Goal: Information Seeking & Learning: Compare options

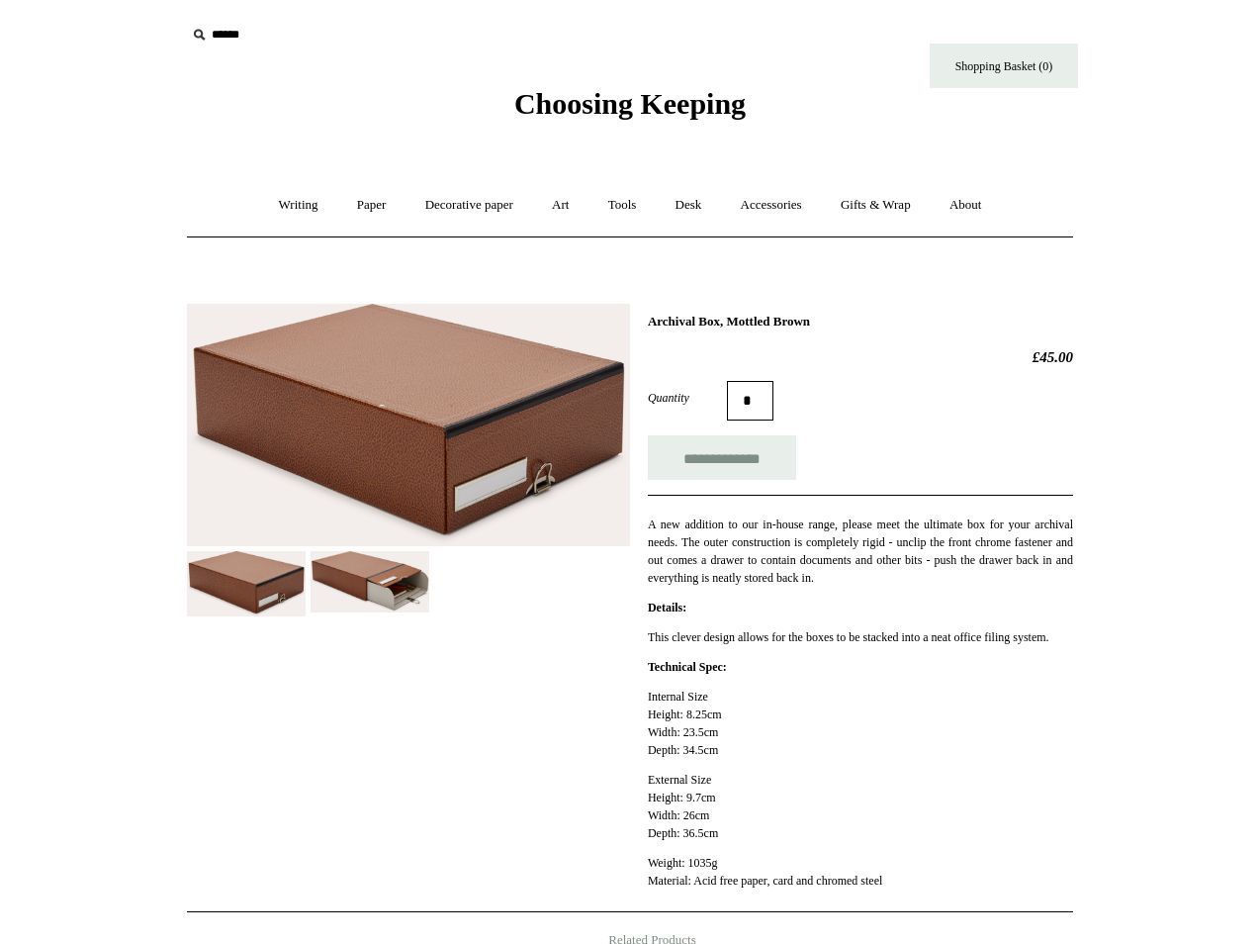
click at [223, 43] on input "text" at bounding box center [307, 35] width 243 height 37
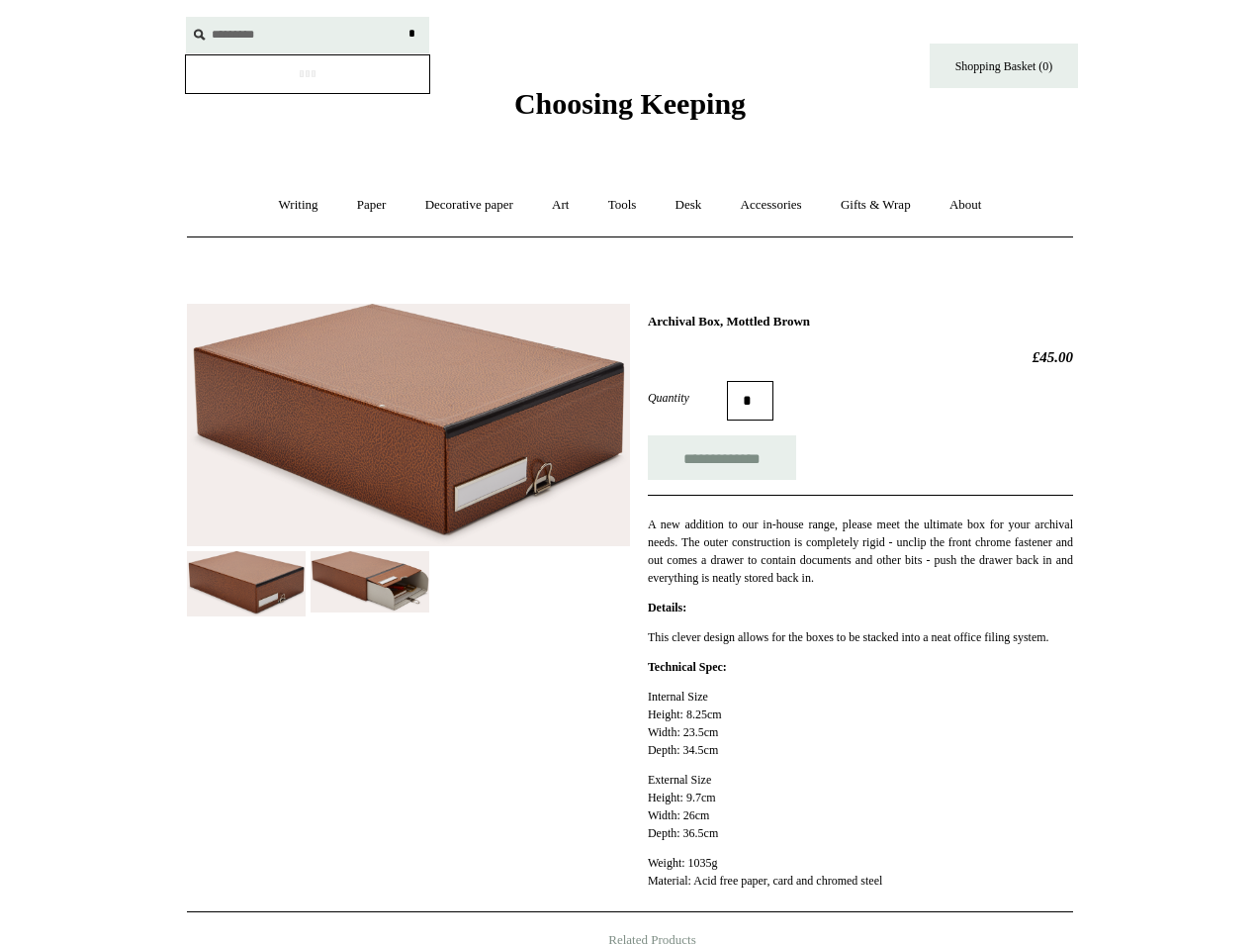
type input "*********"
click at [412, 34] on input "*" at bounding box center [412, 34] width 20 height 35
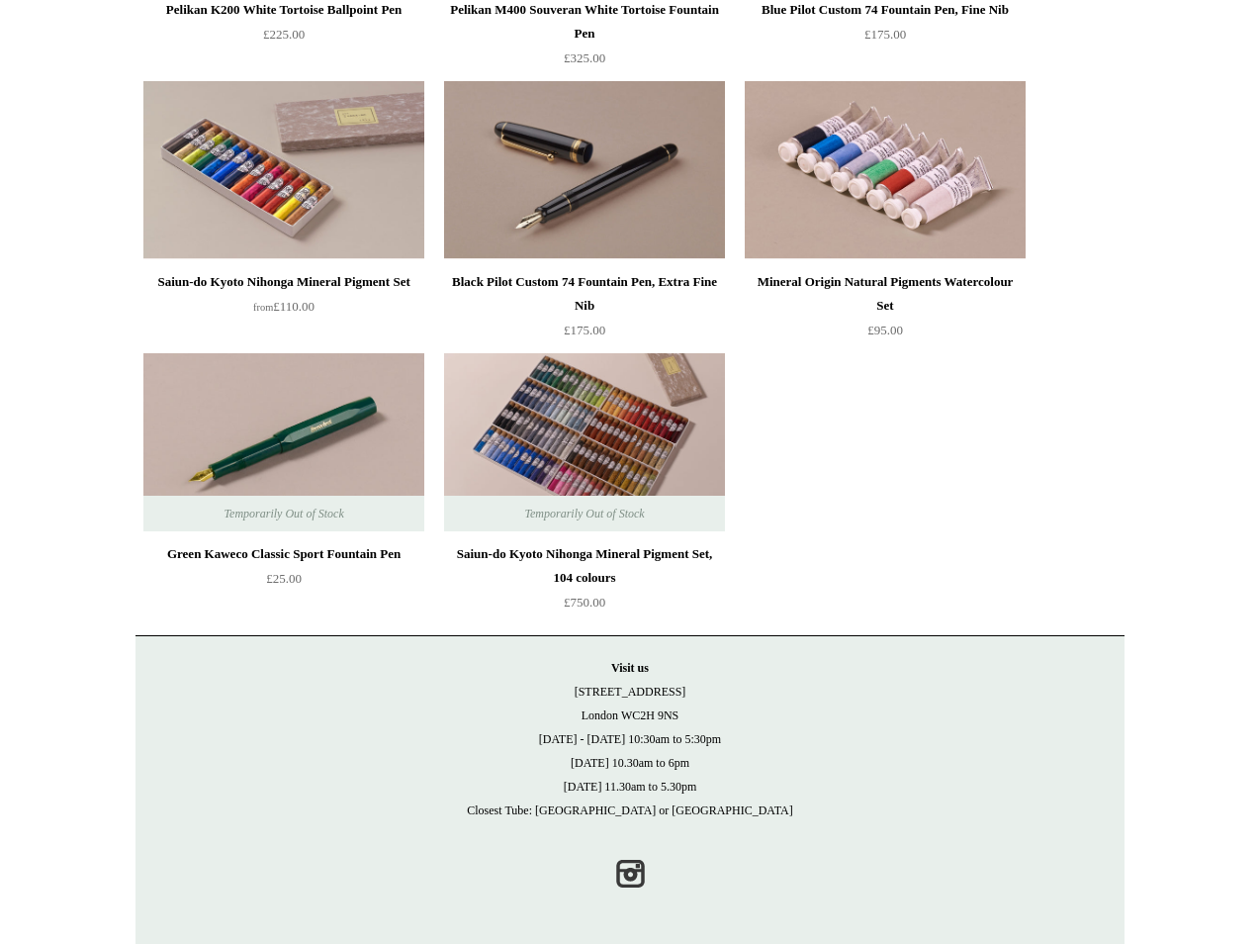
scroll to position [2783, 0]
